Goal: Information Seeking & Learning: Learn about a topic

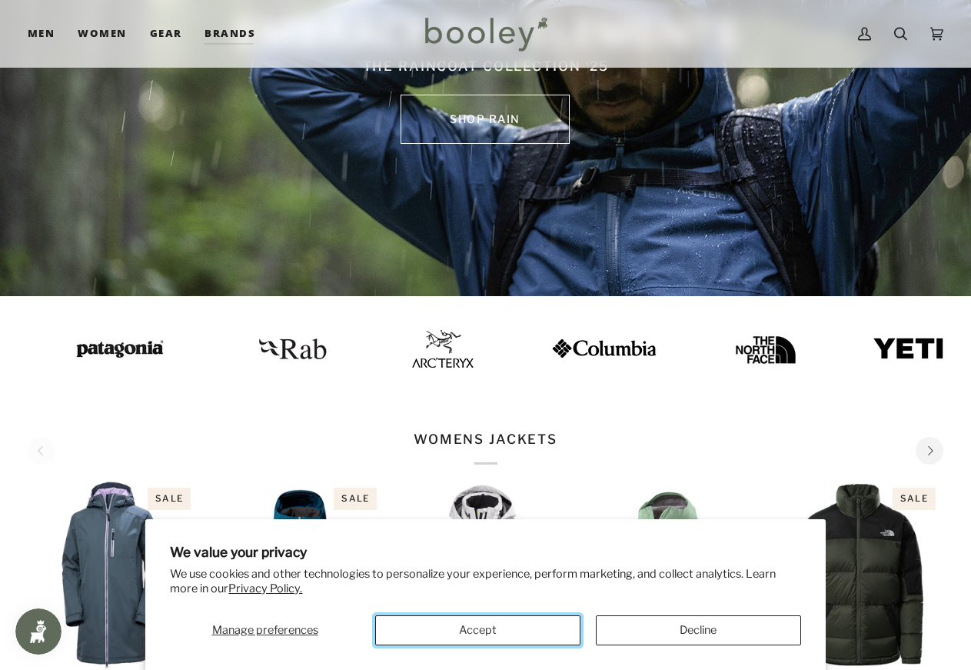
click at [458, 630] on button "Accept" at bounding box center [477, 630] width 205 height 30
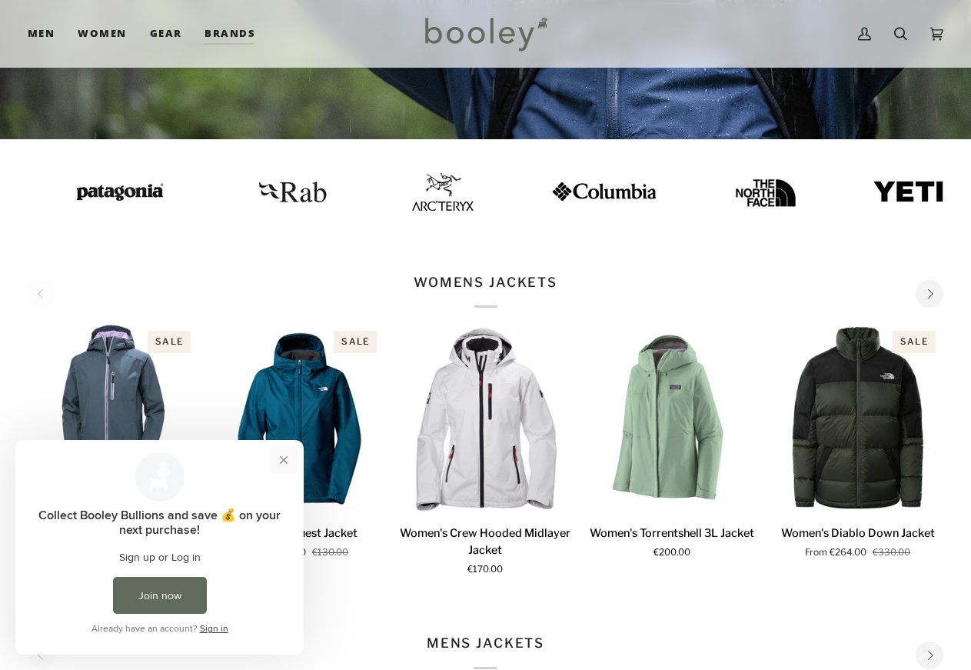
click at [280, 447] on button "Close prompt" at bounding box center [284, 460] width 28 height 28
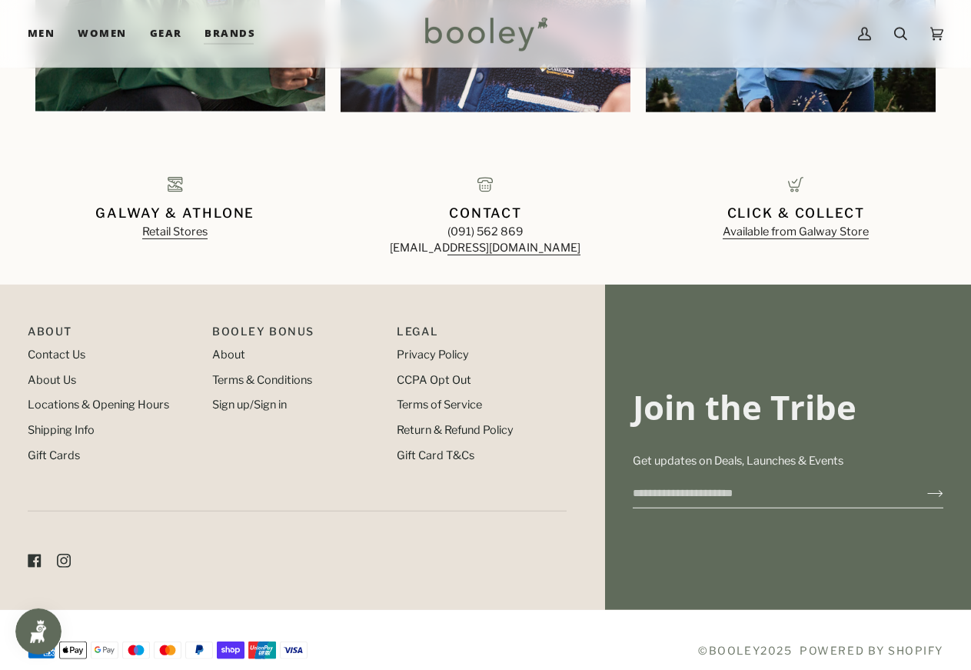
scroll to position [1593, 0]
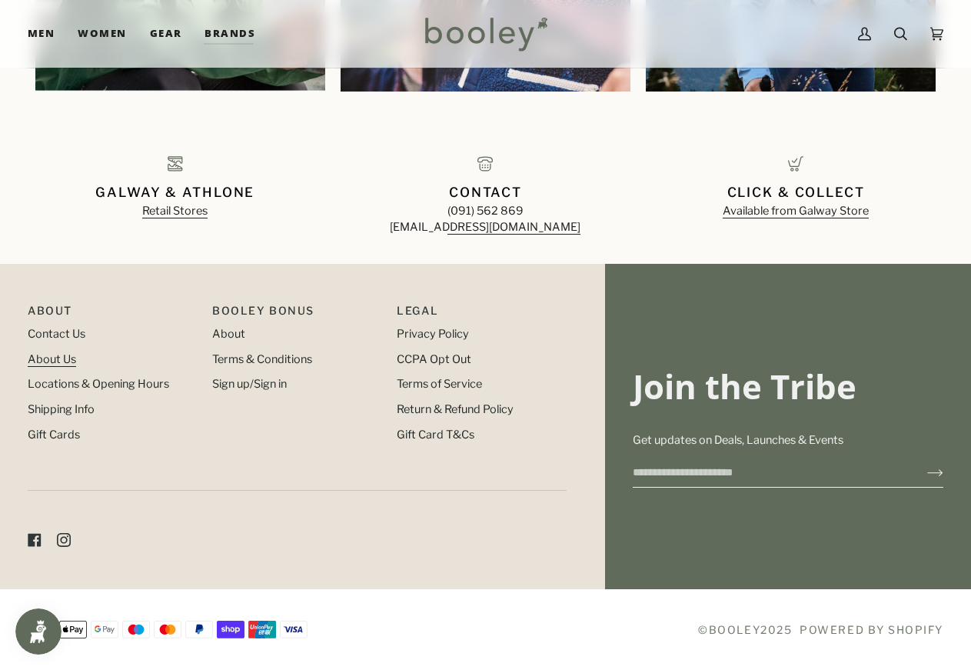
click at [55, 364] on link "About Us" at bounding box center [52, 359] width 48 height 14
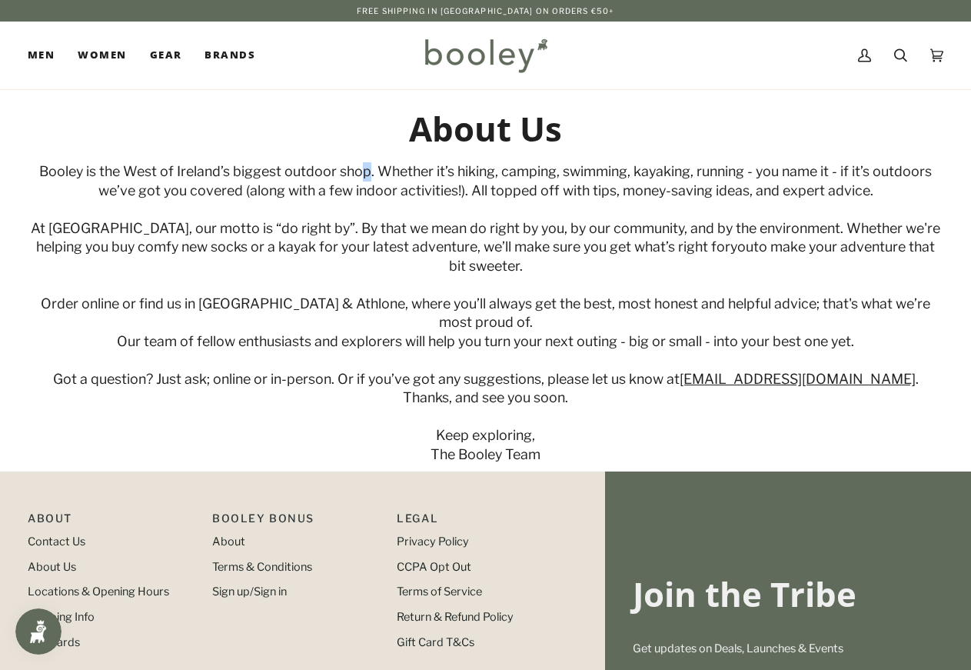
click at [366, 171] on span "Booley is the West of Ireland’s biggest outdoor shop. Whether it’s hiking, camp…" at bounding box center [485, 180] width 892 height 35
click at [356, 150] on div "About Us Booley is the West of Ireland’s biggest outdoor shop. Whether it’s hik…" at bounding box center [486, 286] width 916 height 356
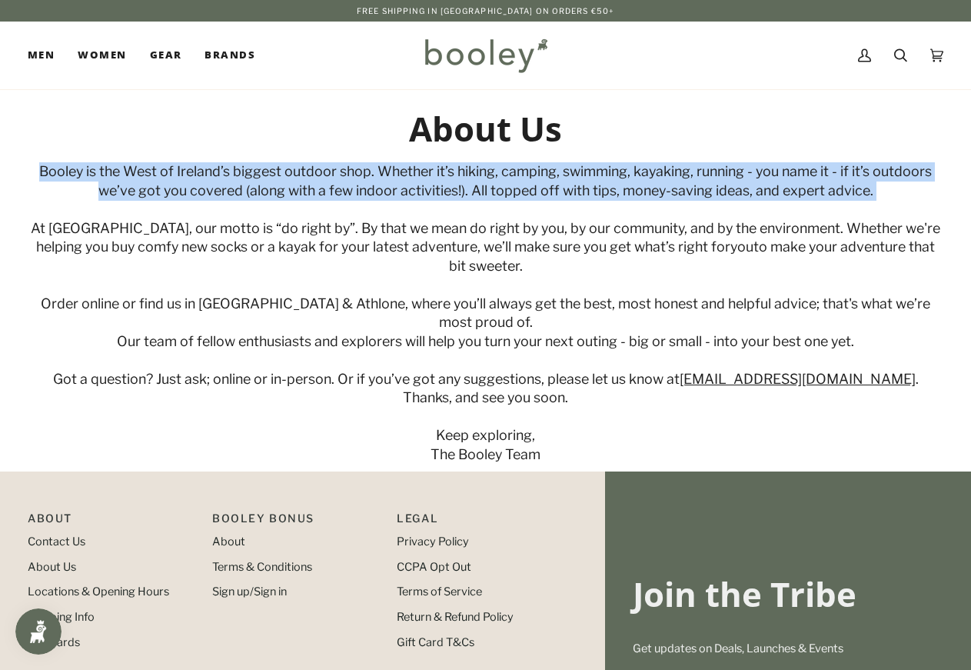
drag, startPoint x: 37, startPoint y: 168, endPoint x: 813, endPoint y: 188, distance: 776.6
click at [924, 198] on div "Booley is the West of Ireland’s biggest outdoor shop. Whether it’s hiking, camp…" at bounding box center [486, 313] width 916 height 302
copy span "Booley is the West of Ireland’s biggest outdoor shop. Whether it’s hiking, camp…"
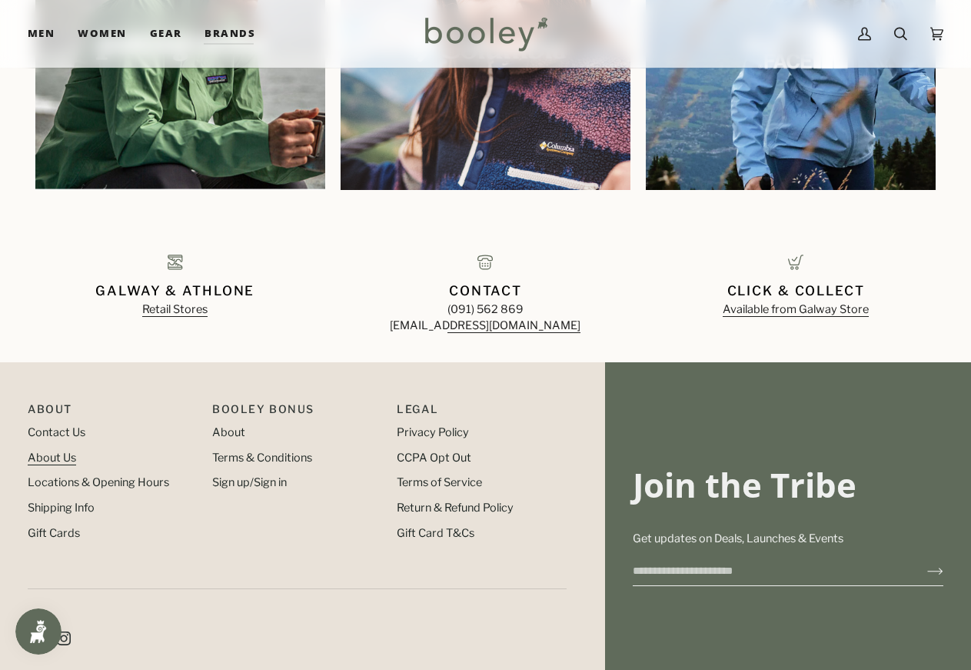
click at [62, 464] on link "About Us" at bounding box center [52, 457] width 48 height 14
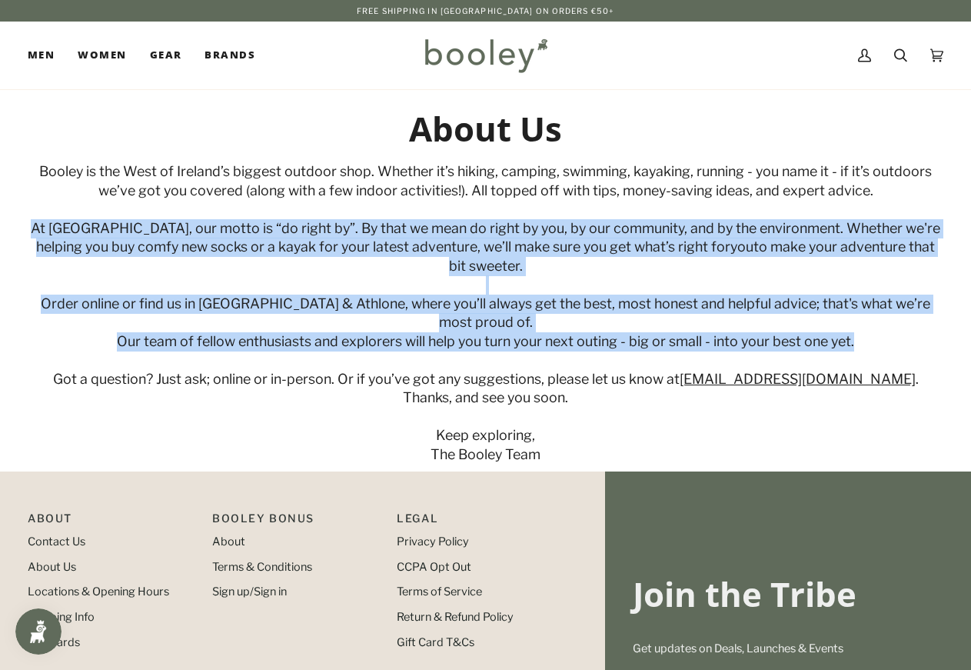
drag, startPoint x: 23, startPoint y: 223, endPoint x: 899, endPoint y: 309, distance: 879.8
click at [899, 309] on div "About Us Booley is the West of Ireland’s biggest outdoor shop. Whether it’s hik…" at bounding box center [485, 286] width 971 height 356
copy div "At Booley, our motto is “do right by”. By that we mean do right by you, by our …"
